Goal: Navigation & Orientation: Find specific page/section

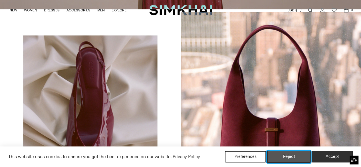
click at [288, 158] on button "Reject" at bounding box center [289, 157] width 44 height 12
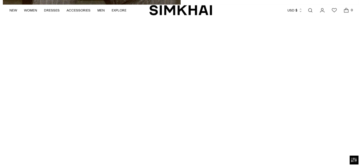
scroll to position [1390, 0]
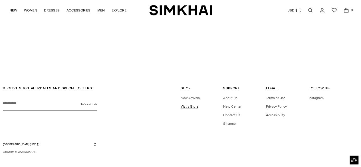
click at [192, 105] on link "Vist a Store" at bounding box center [190, 107] width 18 height 4
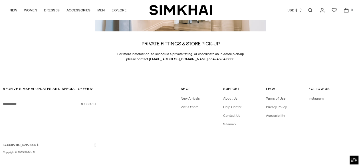
scroll to position [924, 0]
click at [230, 122] on link "Sitemap" at bounding box center [229, 124] width 13 height 4
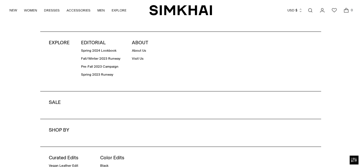
scroll to position [314, 0]
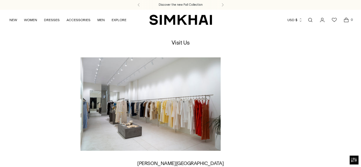
click at [294, 21] on button "USD $" at bounding box center [295, 20] width 15 height 13
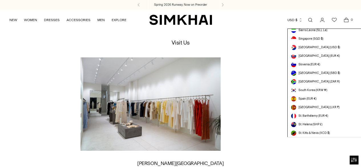
scroll to position [1371, 0]
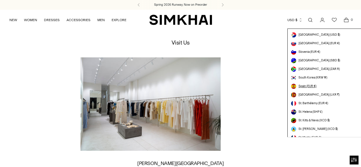
click at [310, 86] on span "Spain (EUR €)" at bounding box center [308, 86] width 18 height 5
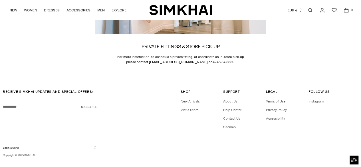
scroll to position [924, 0]
